Goal: Find specific page/section: Find specific page/section

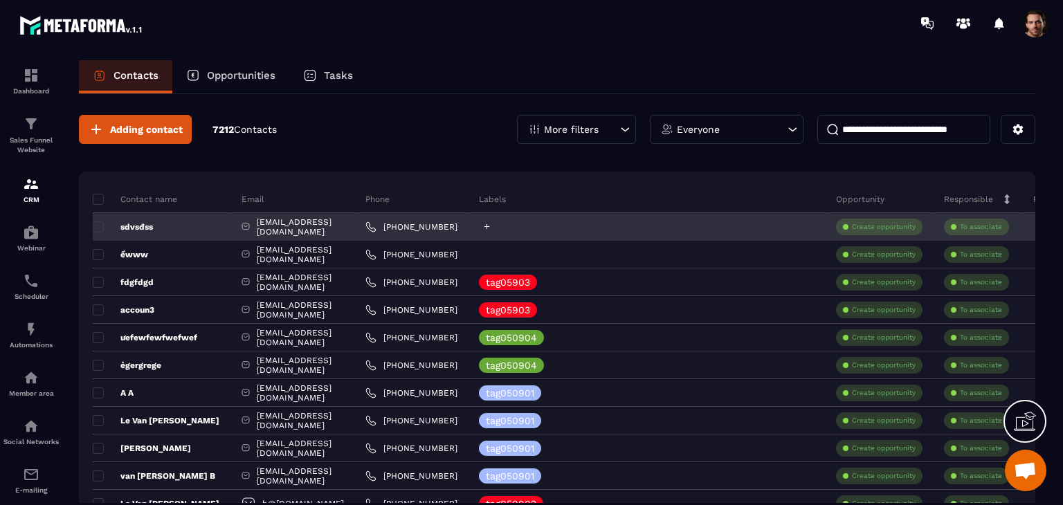
click at [491, 229] on icon at bounding box center [486, 226] width 9 height 9
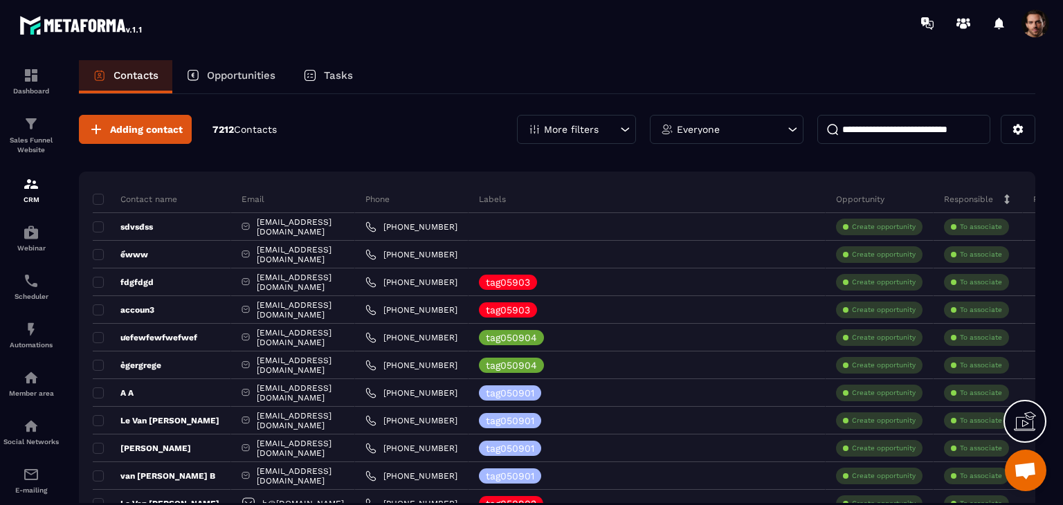
click at [261, 75] on p "Opportunities" at bounding box center [241, 75] width 68 height 12
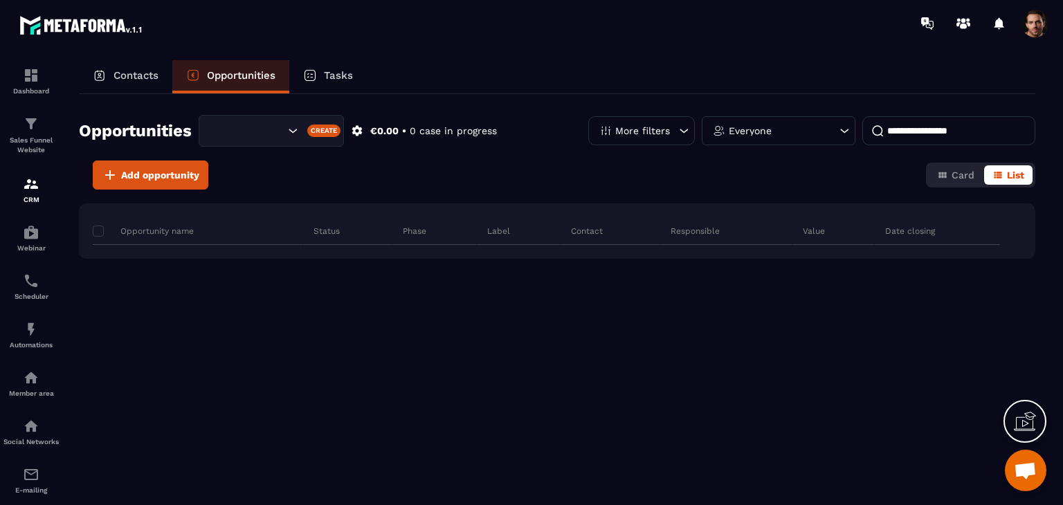
click at [261, 75] on p "Opportunities" at bounding box center [241, 75] width 68 height 12
click at [672, 125] on div "More filters" at bounding box center [641, 130] width 107 height 29
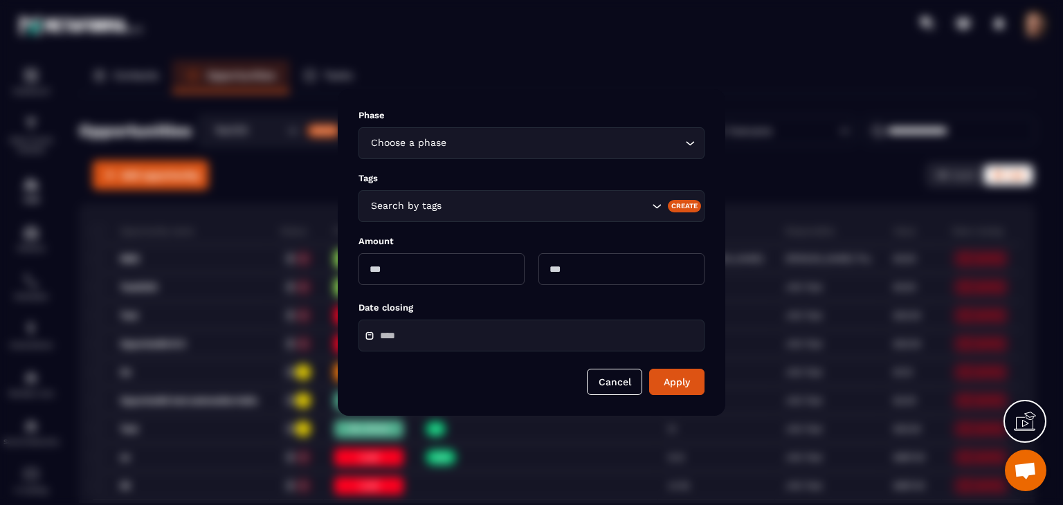
click at [432, 204] on div "Search by tags" at bounding box center [508, 206] width 284 height 15
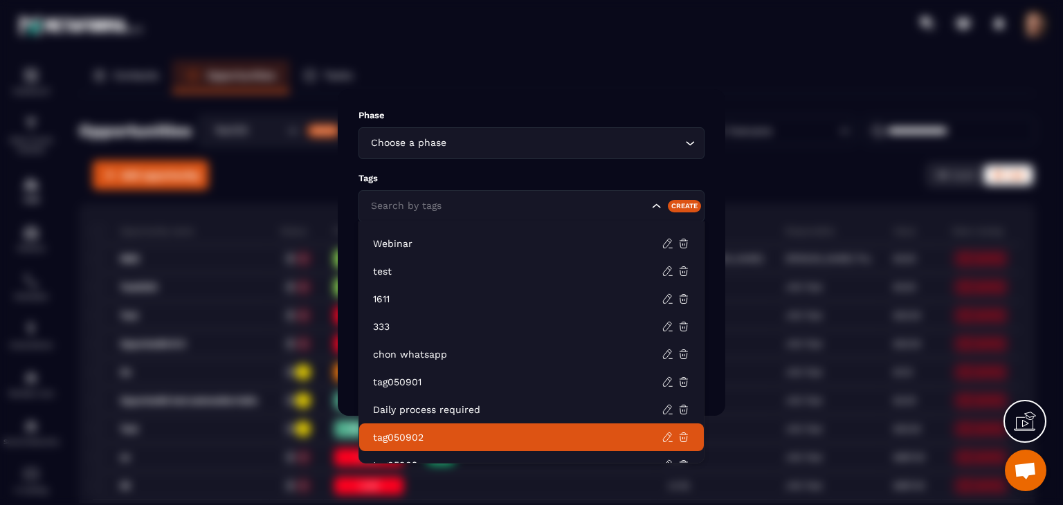
scroll to position [173, 0]
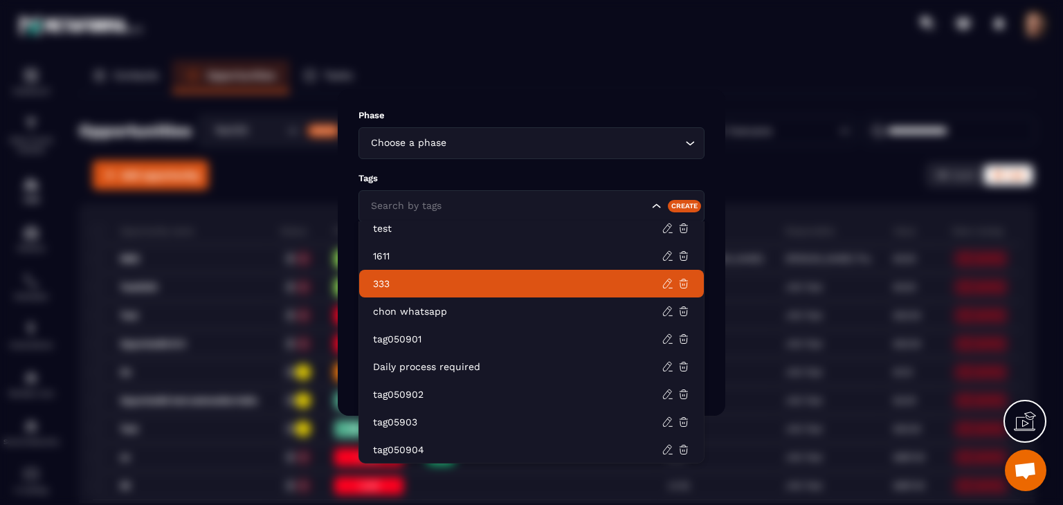
click at [797, 225] on div "Modal window" at bounding box center [531, 252] width 1063 height 505
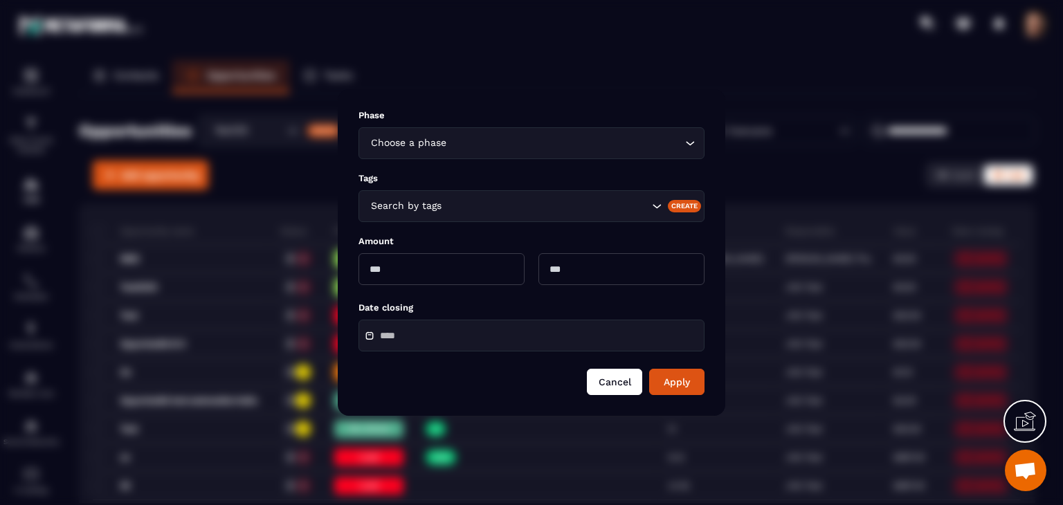
click at [605, 387] on button "Cancel" at bounding box center [614, 382] width 55 height 26
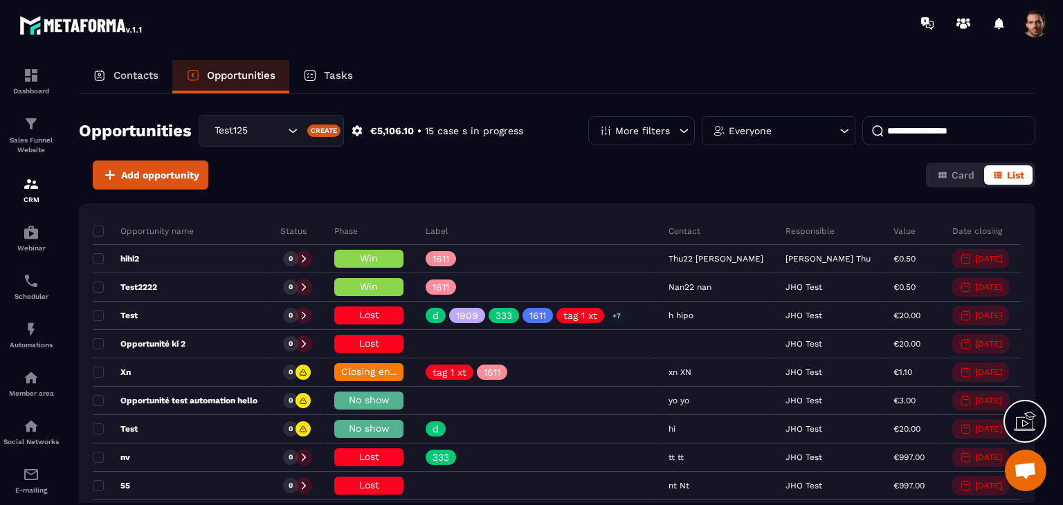
click at [143, 78] on p "Contacts" at bounding box center [135, 75] width 45 height 12
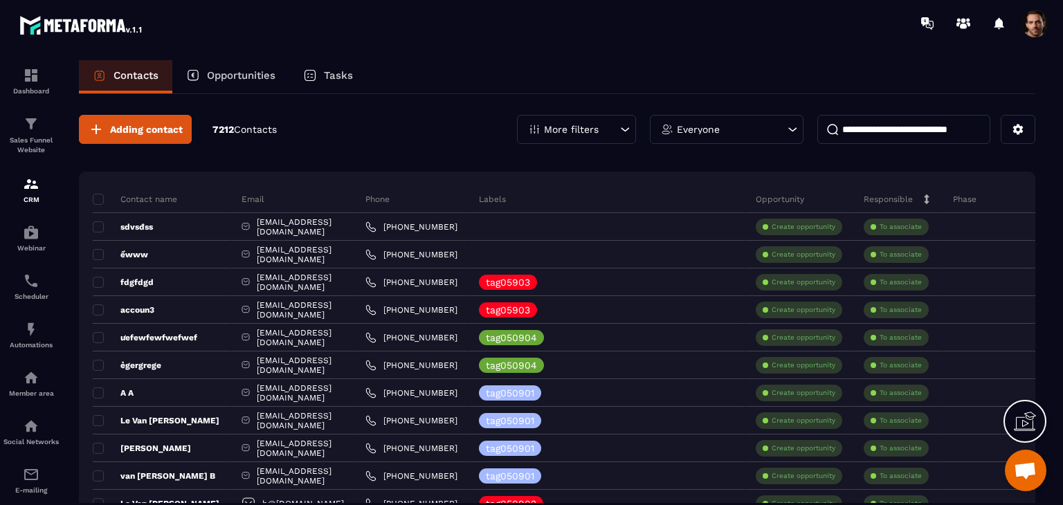
click at [205, 84] on div "Opportunities" at bounding box center [230, 76] width 117 height 33
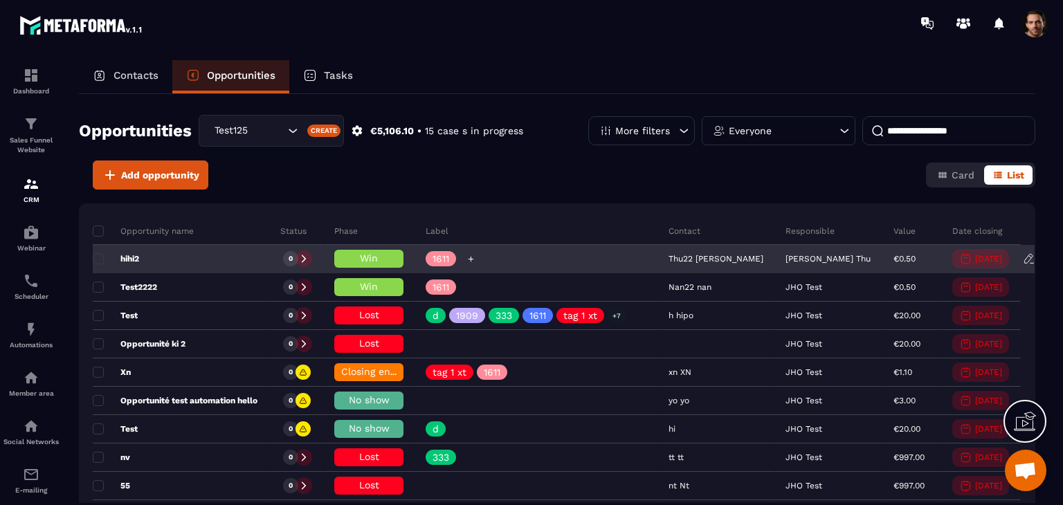
click at [475, 260] on icon at bounding box center [470, 259] width 9 height 9
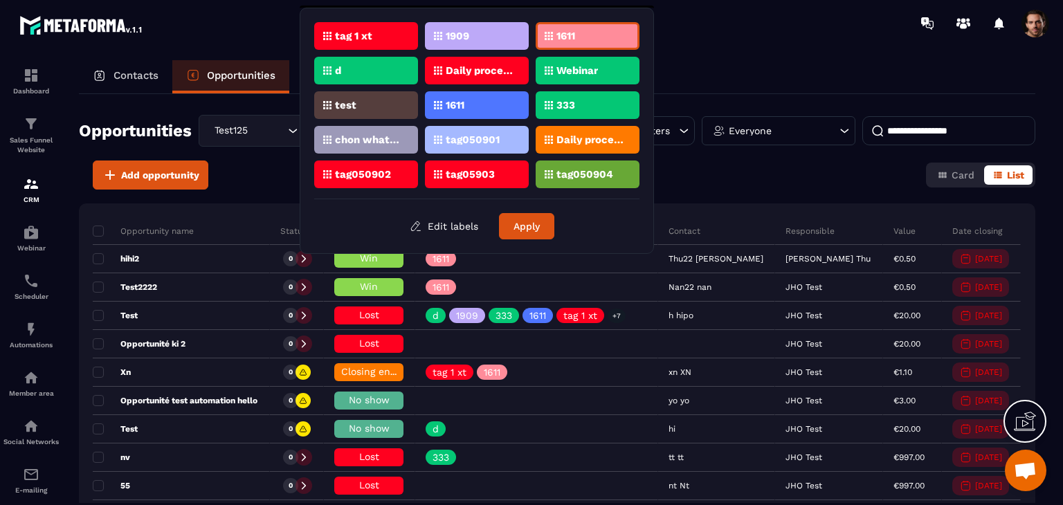
click at [710, 188] on div "Add opportunity Card List" at bounding box center [557, 174] width 956 height 29
